Goal: Information Seeking & Learning: Learn about a topic

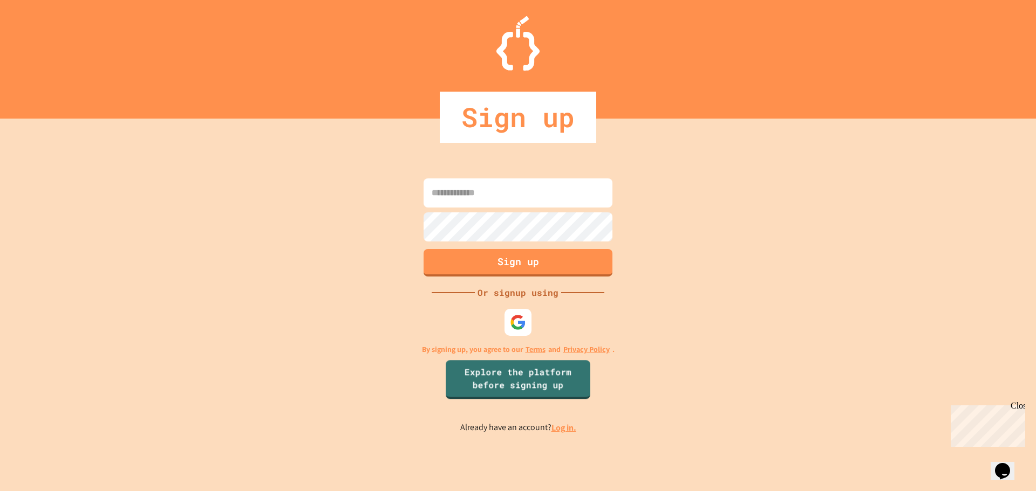
click at [558, 428] on link "Log in." at bounding box center [563, 427] width 25 height 11
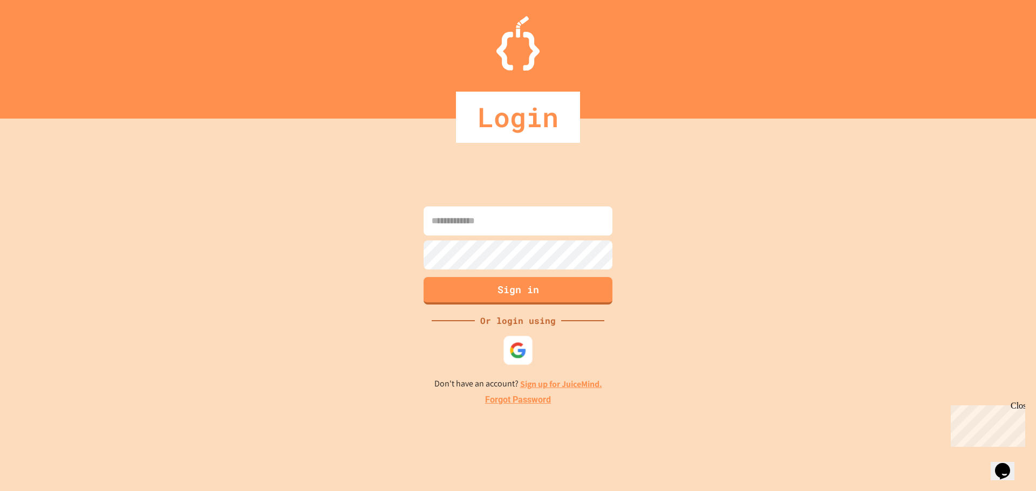
click at [528, 354] on div at bounding box center [517, 350] width 29 height 29
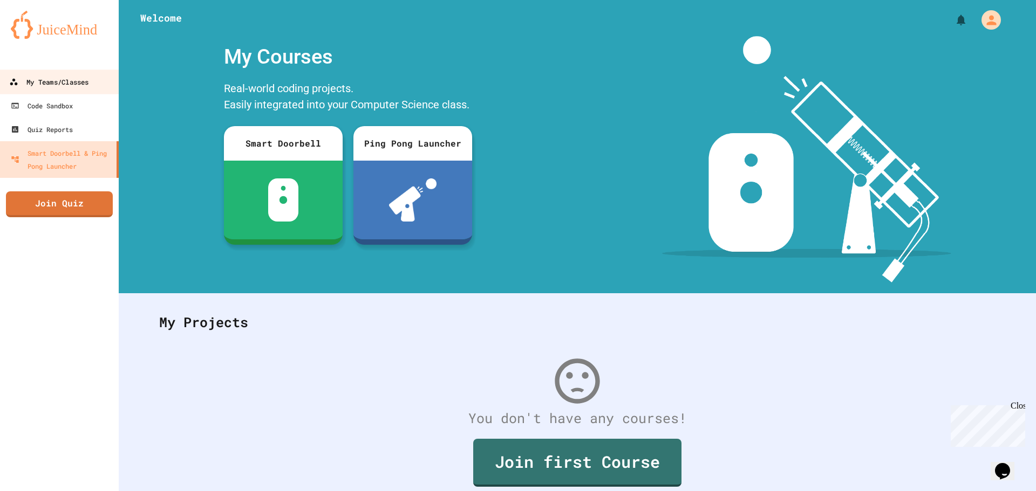
click at [64, 85] on div "My Teams/Classes" at bounding box center [48, 82] width 79 height 13
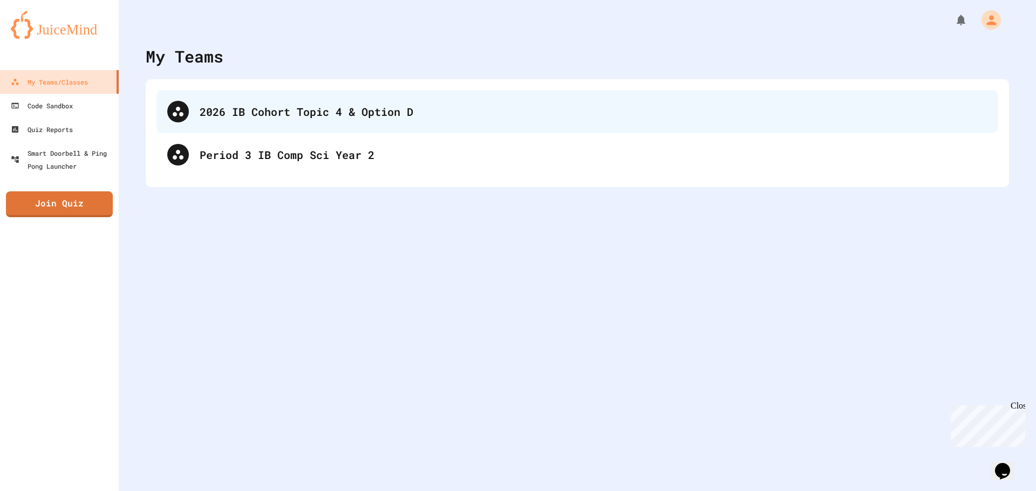
click at [252, 117] on div "2026 IB Cohort Topic 4 & Option D" at bounding box center [594, 112] width 788 height 16
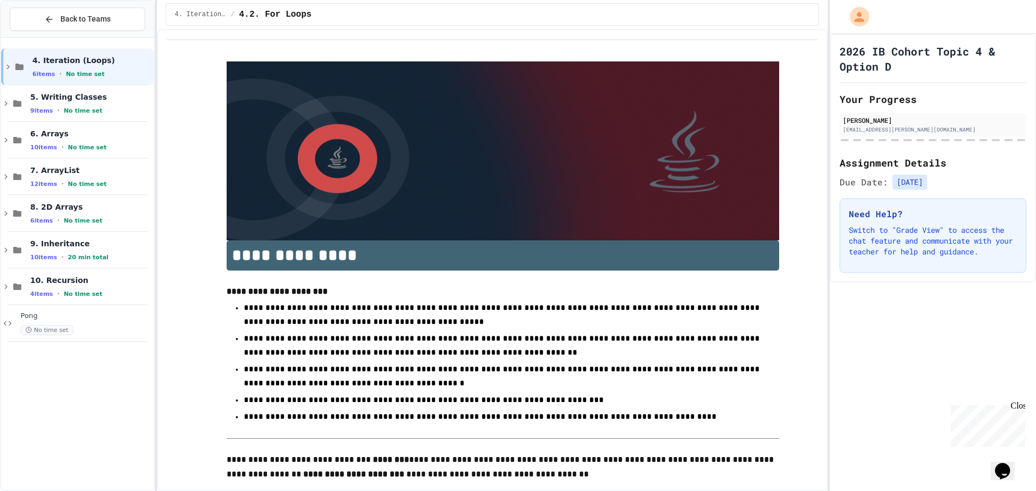
click at [50, 33] on div "Back to Teams" at bounding box center [77, 19] width 153 height 37
click at [54, 26] on button "Back to Teams" at bounding box center [77, 19] width 135 height 23
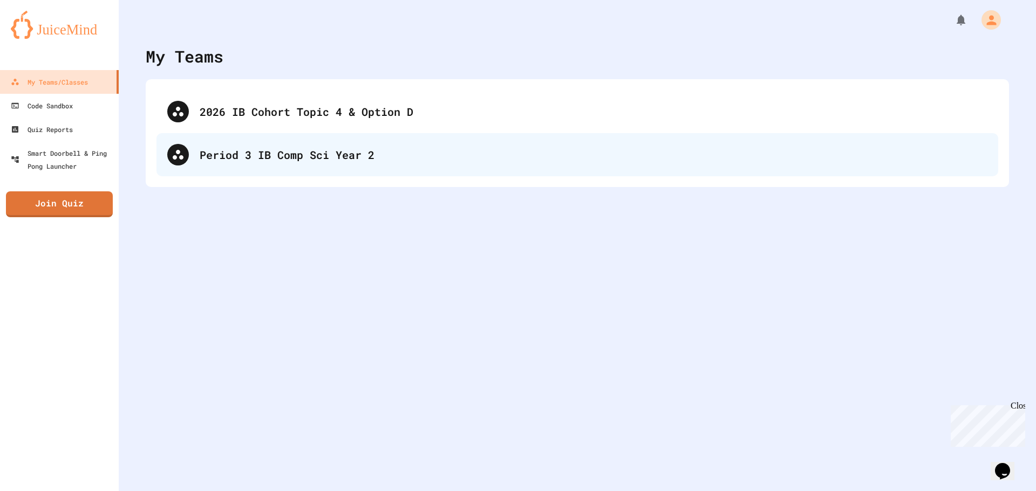
click at [259, 151] on div "Period 3 IB Comp Sci Year 2" at bounding box center [594, 155] width 788 height 16
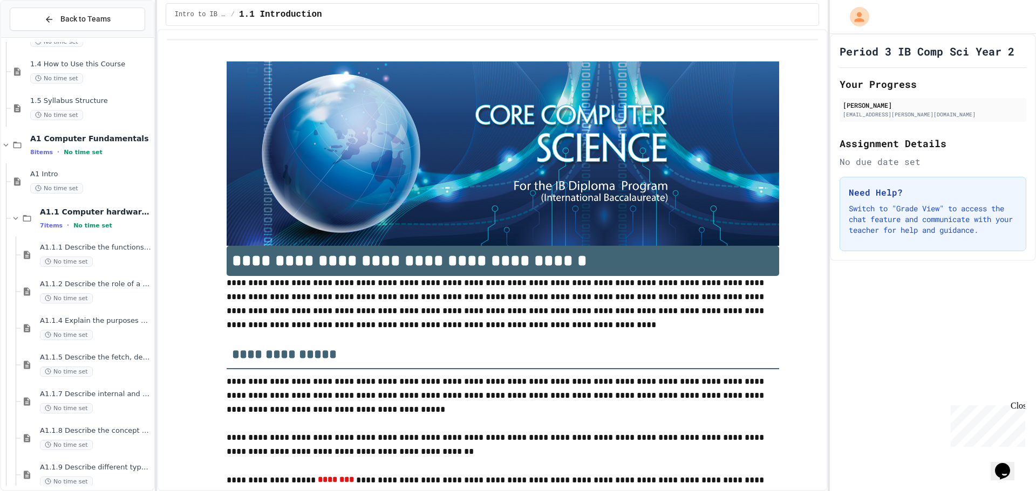
scroll to position [156, 0]
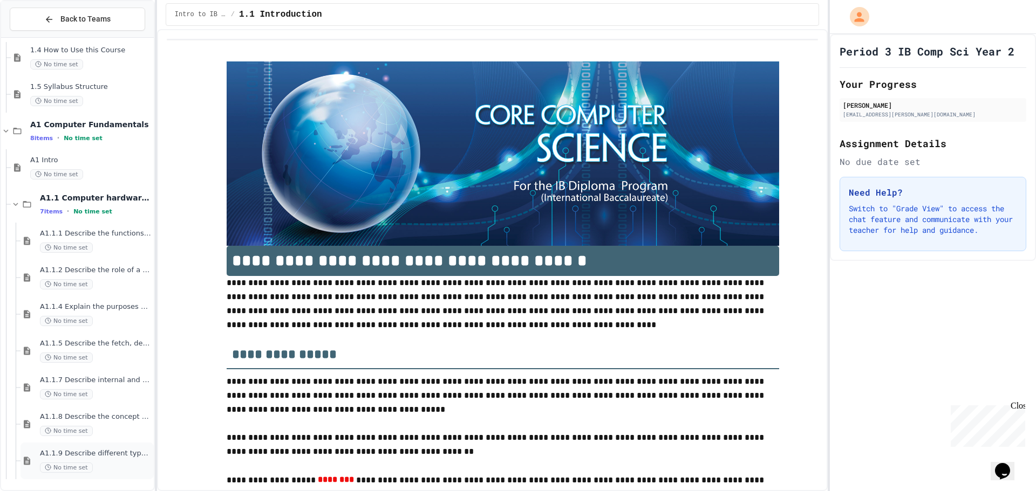
click at [95, 450] on span "A1.1.9 Describe different types of services in cloud computing" at bounding box center [96, 453] width 112 height 9
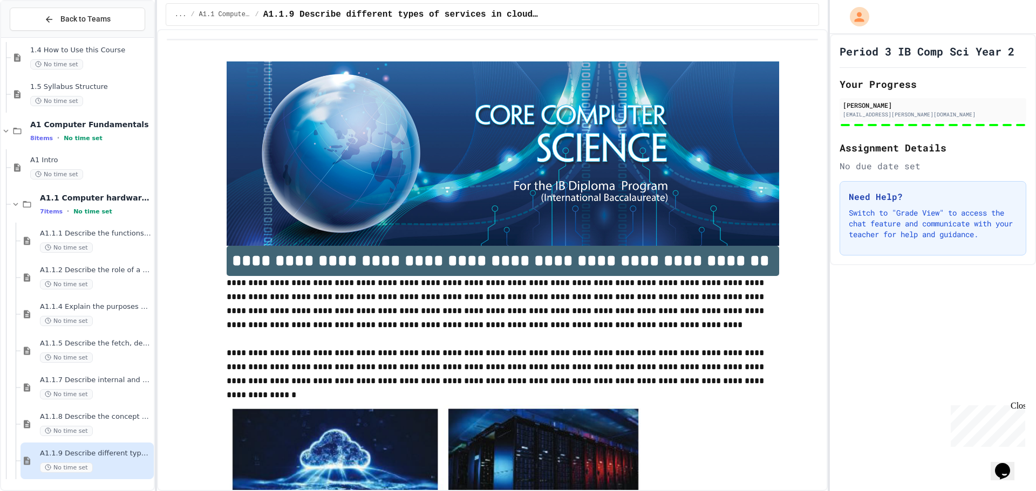
scroll to position [143, 0]
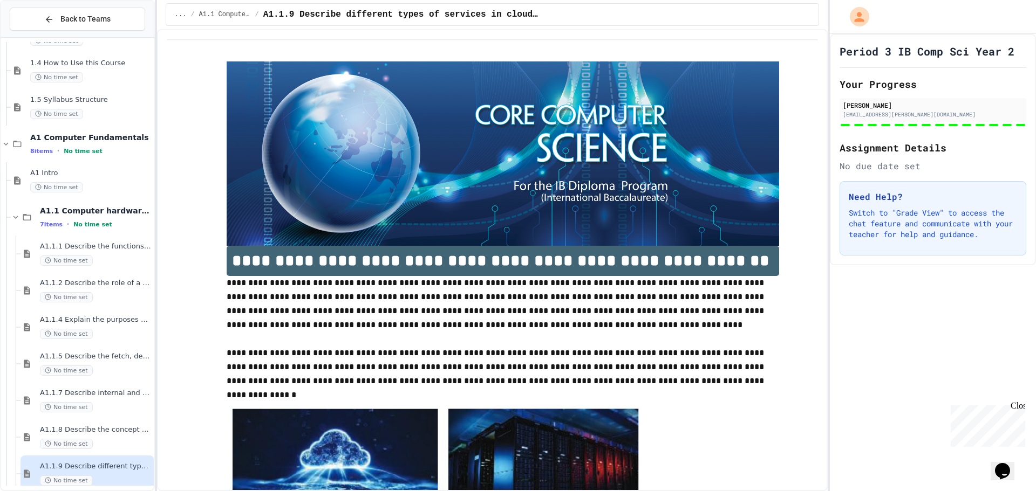
drag, startPoint x: 220, startPoint y: 119, endPoint x: 506, endPoint y: 109, distance: 286.1
click at [523, 100] on img at bounding box center [503, 154] width 552 height 185
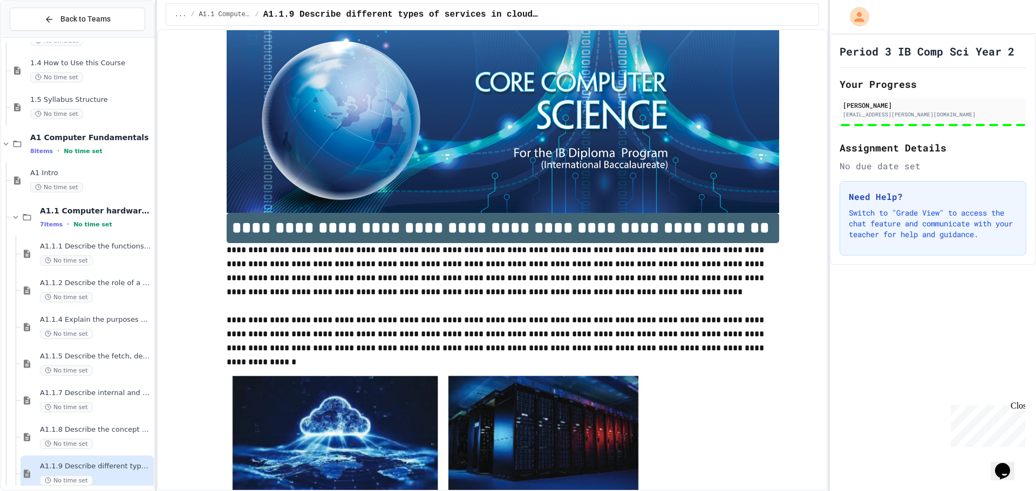
scroll to position [108, 0]
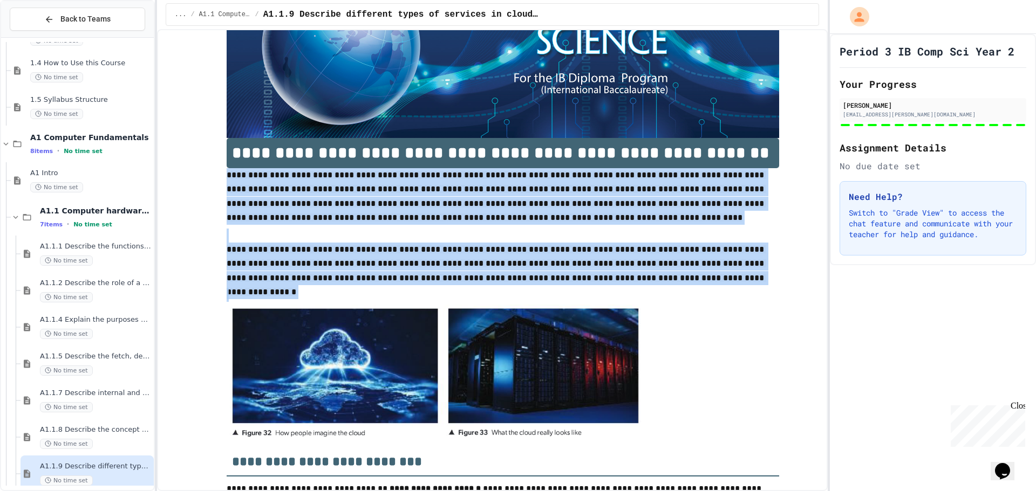
drag, startPoint x: 223, startPoint y: 176, endPoint x: 658, endPoint y: 307, distance: 454.0
click at [660, 303] on div at bounding box center [503, 371] width 552 height 138
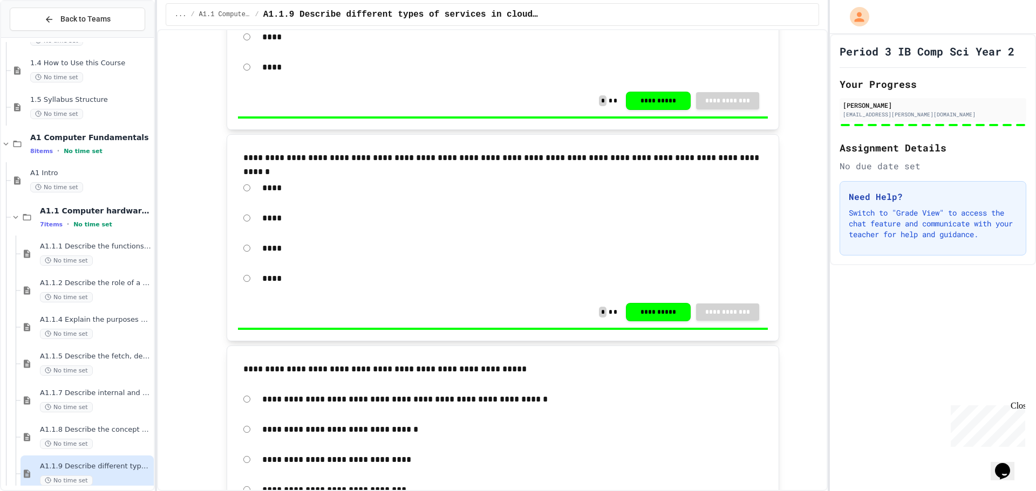
scroll to position [5892, 0]
